Goal: Task Accomplishment & Management: Use online tool/utility

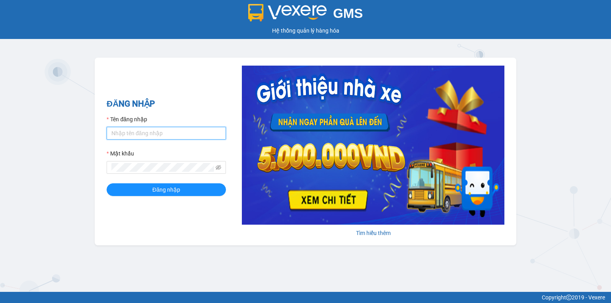
click at [132, 131] on input "Tên đăng nhập" at bounding box center [166, 133] width 119 height 13
type input "trang.nhuquynh"
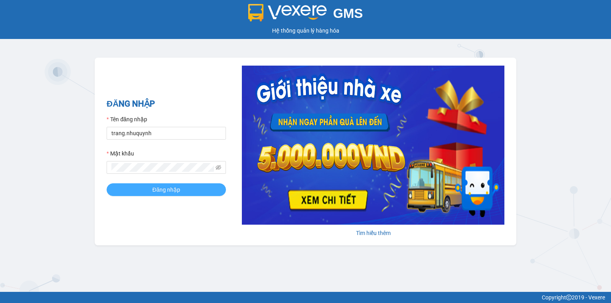
click at [191, 194] on button "Đăng nhập" at bounding box center [166, 189] width 119 height 13
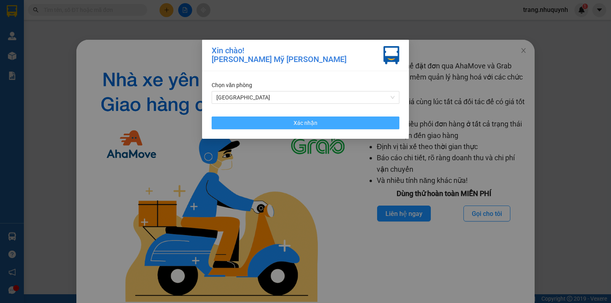
click at [289, 125] on button "Xác nhận" at bounding box center [306, 123] width 188 height 13
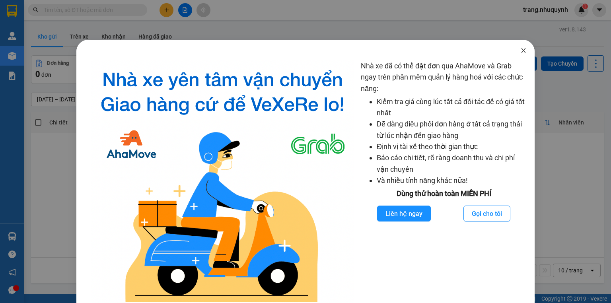
click at [520, 49] on icon "close" at bounding box center [523, 50] width 6 height 6
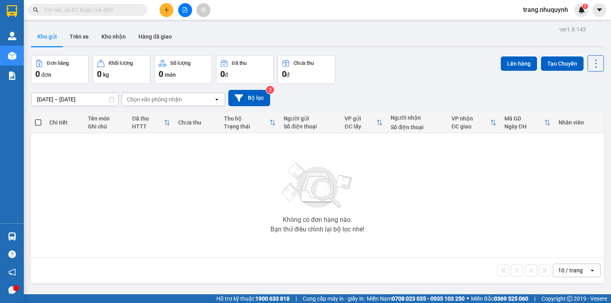
click at [54, 103] on input "[DATE] – [DATE]" at bounding box center [74, 99] width 87 height 13
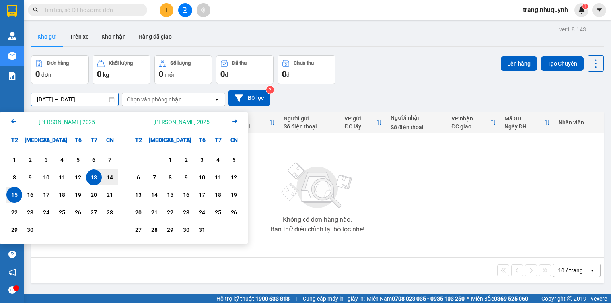
click at [6, 196] on div "1 2 3 4 5 6 7 8 9 10 11 12 13 14 15 16 17 18 19 20 21 22 23 24 25 26 27 28 29 30" at bounding box center [62, 196] width 124 height 96
click at [7, 196] on div "15" at bounding box center [14, 195] width 16 height 16
click at [10, 196] on div "15" at bounding box center [14, 195] width 11 height 10
type input "[DATE] – [DATE]"
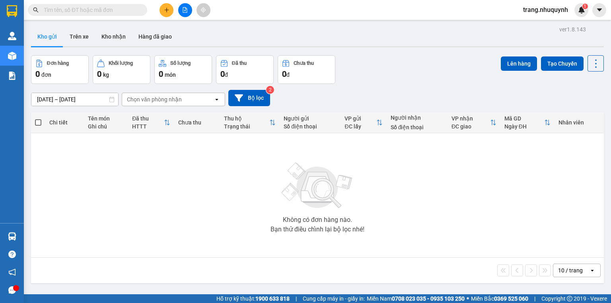
click at [570, 270] on div "10 / trang" at bounding box center [570, 270] width 25 height 8
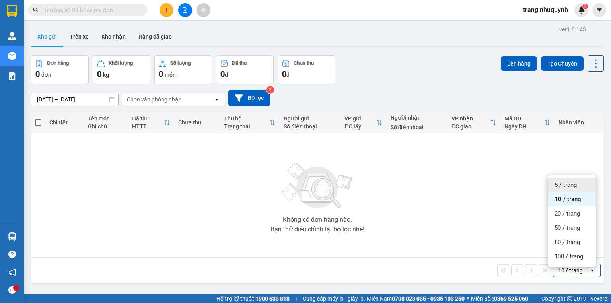
click at [574, 187] on span "5 / trang" at bounding box center [565, 185] width 22 height 8
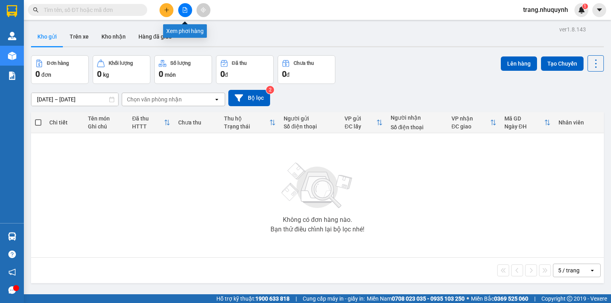
click at [185, 11] on icon "file-add" at bounding box center [185, 10] width 4 height 6
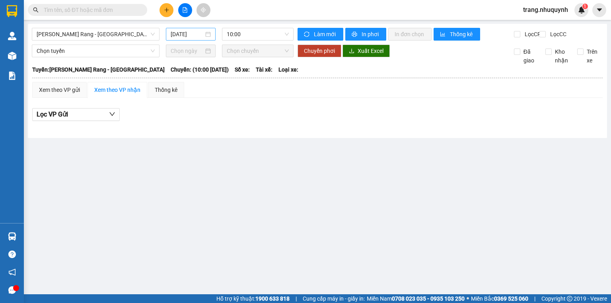
click at [189, 37] on input "[DATE]" at bounding box center [187, 34] width 33 height 9
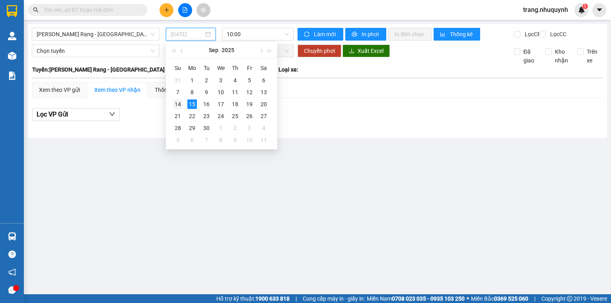
click at [183, 107] on td "14" at bounding box center [178, 104] width 14 height 12
type input "[DATE]"
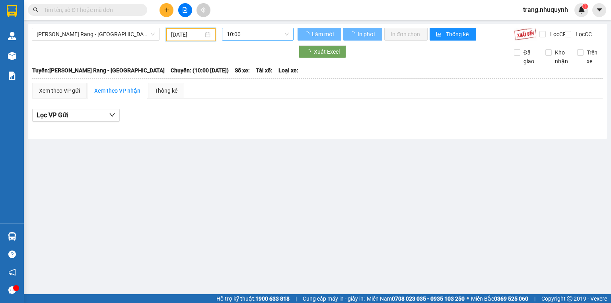
click at [233, 35] on span "10:00" at bounding box center [258, 34] width 62 height 12
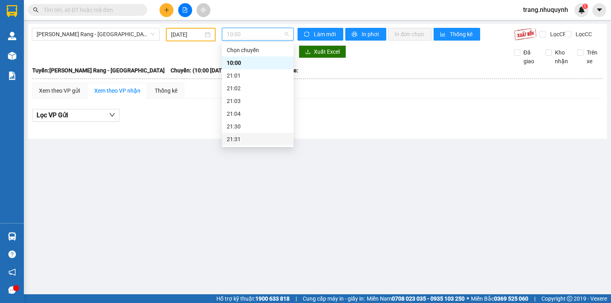
scroll to position [38, 0]
click at [246, 124] on div "22:01" at bounding box center [258, 126] width 62 height 9
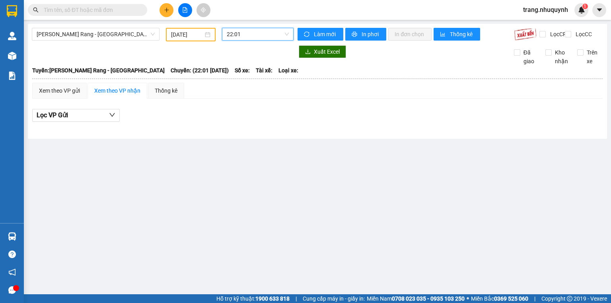
click at [252, 33] on span "22:01" at bounding box center [258, 34] width 62 height 12
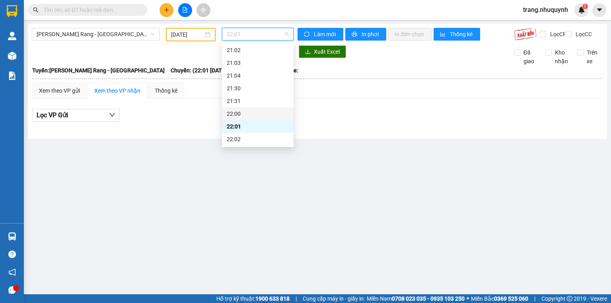
click at [244, 111] on div "22:00" at bounding box center [258, 113] width 62 height 9
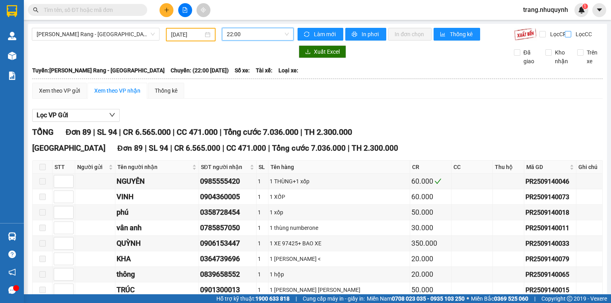
click at [565, 33] on input "Lọc CC" at bounding box center [569, 34] width 8 height 6
checkbox input "true"
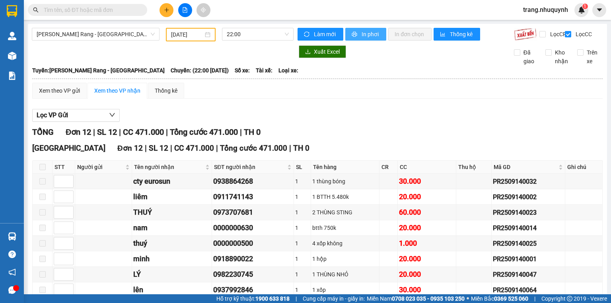
click at [354, 31] on icon "printer" at bounding box center [355, 34] width 6 height 6
click at [545, 56] on input "Kho nhận" at bounding box center [548, 52] width 6 height 6
checkbox input "true"
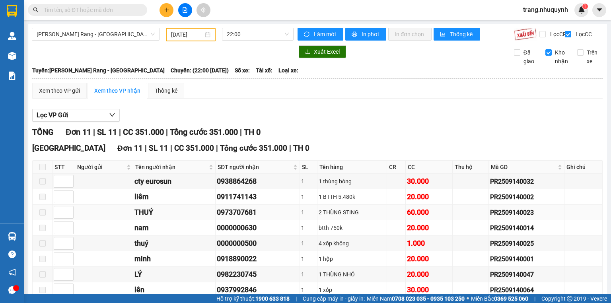
scroll to position [94, 0]
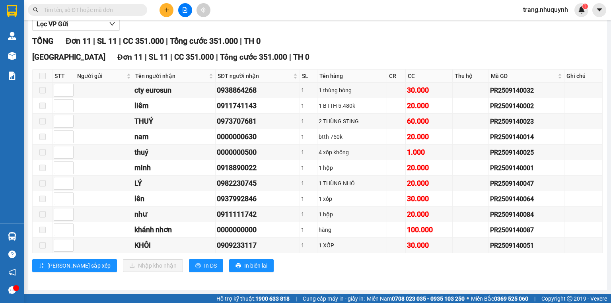
click at [107, 9] on input "text" at bounding box center [91, 10] width 94 height 9
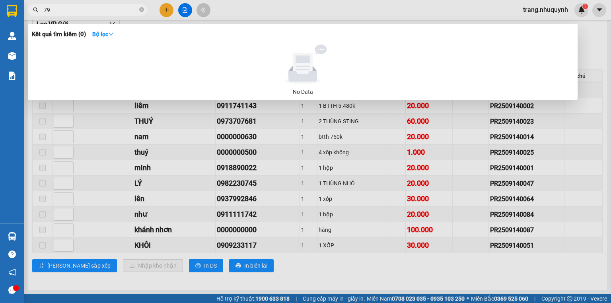
type input "799"
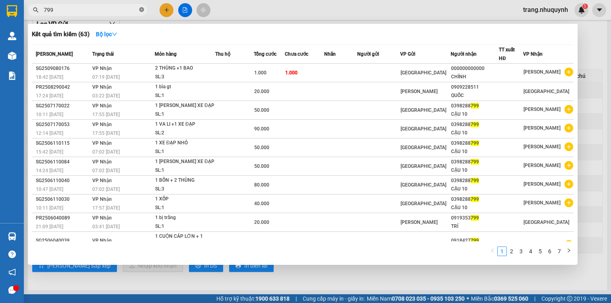
click at [141, 11] on icon "close-circle" at bounding box center [141, 9] width 5 height 5
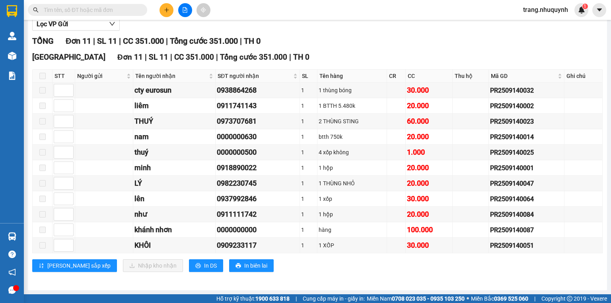
click at [87, 10] on input "text" at bounding box center [91, 10] width 94 height 9
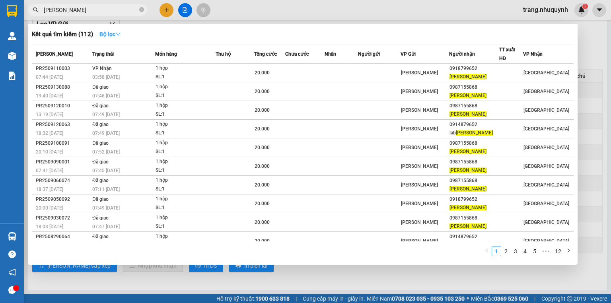
type input "[PERSON_NAME]"
click at [118, 35] on icon "down" at bounding box center [118, 34] width 6 height 6
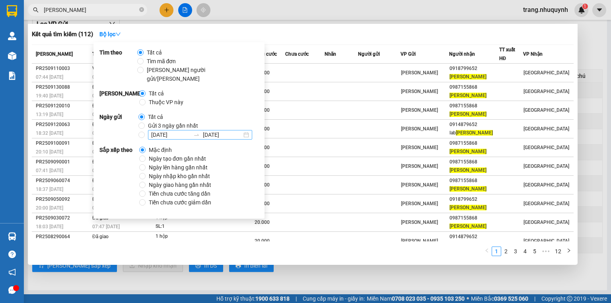
drag, startPoint x: 174, startPoint y: 68, endPoint x: 186, endPoint y: 122, distance: 55.7
click at [175, 68] on span "[PERSON_NAME] người gửi/[PERSON_NAME]" at bounding box center [200, 74] width 112 height 17
click at [180, 154] on span "Ngày tạo đơn gần nhất" at bounding box center [178, 158] width 64 height 9
click at [146, 155] on input "Ngày tạo đơn gần nhất" at bounding box center [142, 158] width 6 height 6
radio input "true"
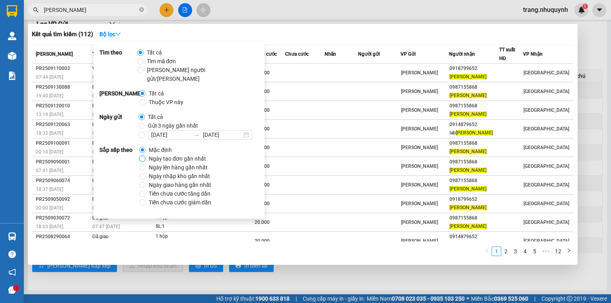
radio input "false"
click at [328, 39] on div "Kết quả [PERSON_NAME] ( 112 ) Bộ lọc Ngày tạo [PERSON_NAME] nhất" at bounding box center [303, 34] width 542 height 13
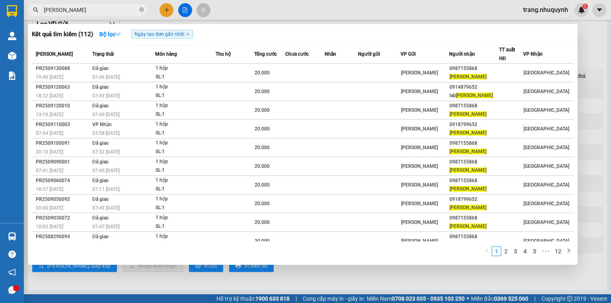
click at [586, 37] on div at bounding box center [305, 151] width 611 height 303
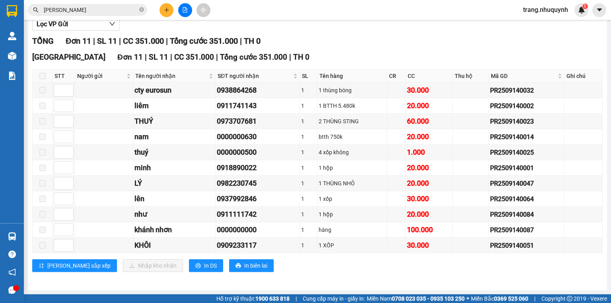
scroll to position [0, 0]
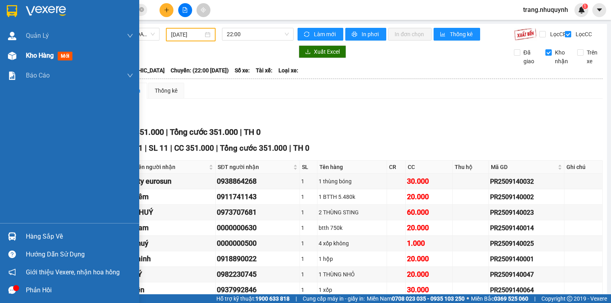
click at [40, 52] on span "Kho hàng" at bounding box center [40, 56] width 28 height 8
